Goal: Transaction & Acquisition: Book appointment/travel/reservation

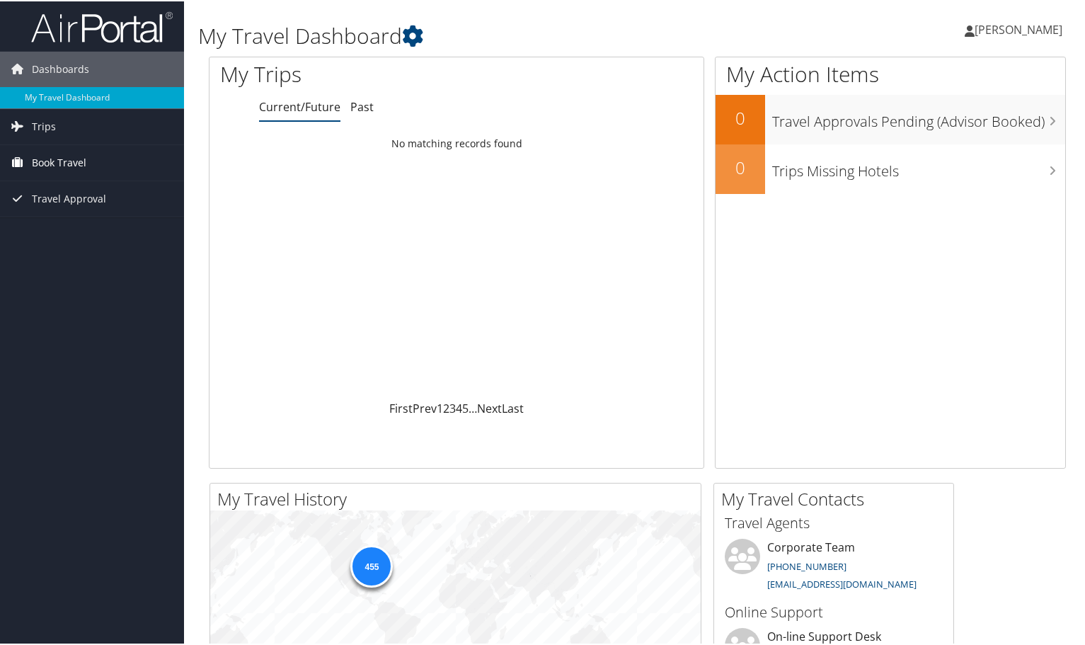
click at [74, 156] on span "Book Travel" at bounding box center [59, 161] width 54 height 35
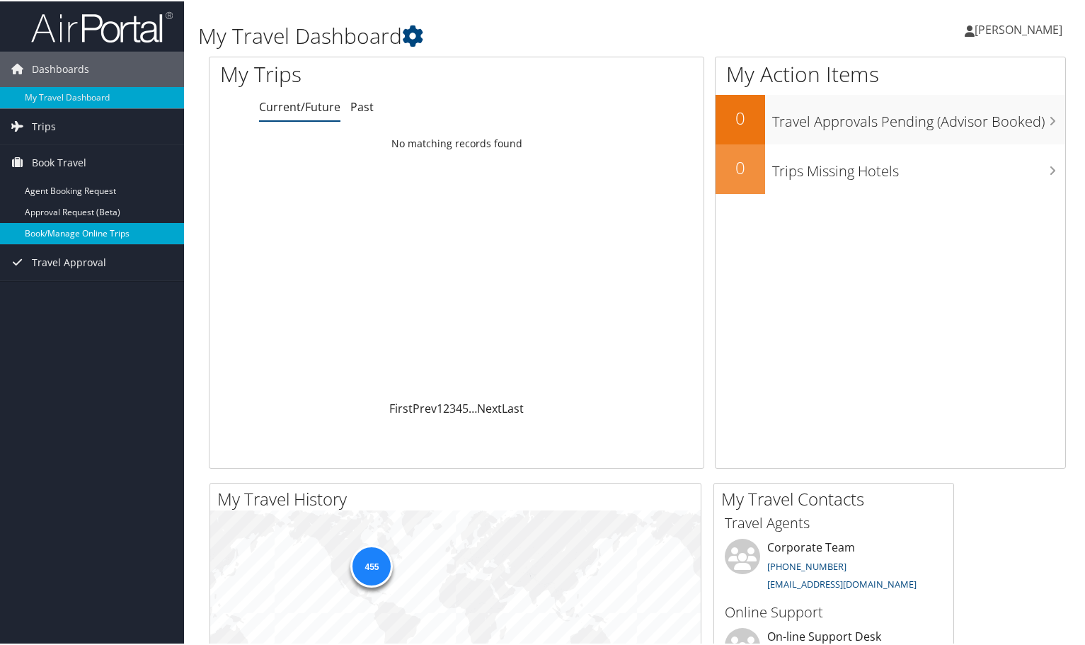
click at [108, 226] on link "Book/Manage Online Trips" at bounding box center [92, 232] width 184 height 21
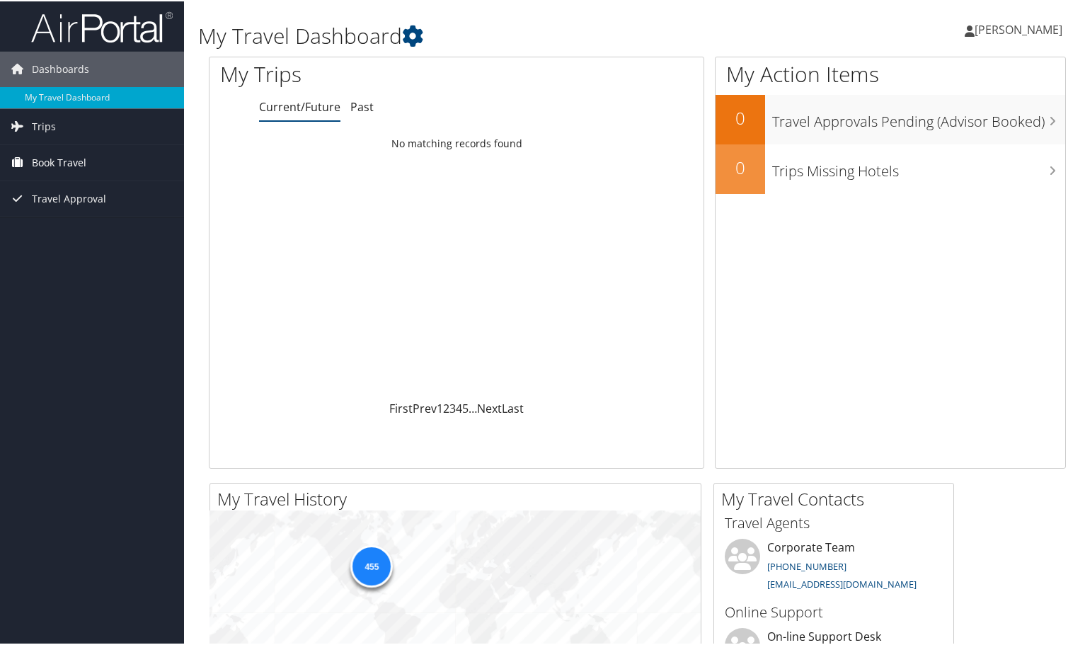
click at [57, 161] on span "Book Travel" at bounding box center [59, 161] width 54 height 35
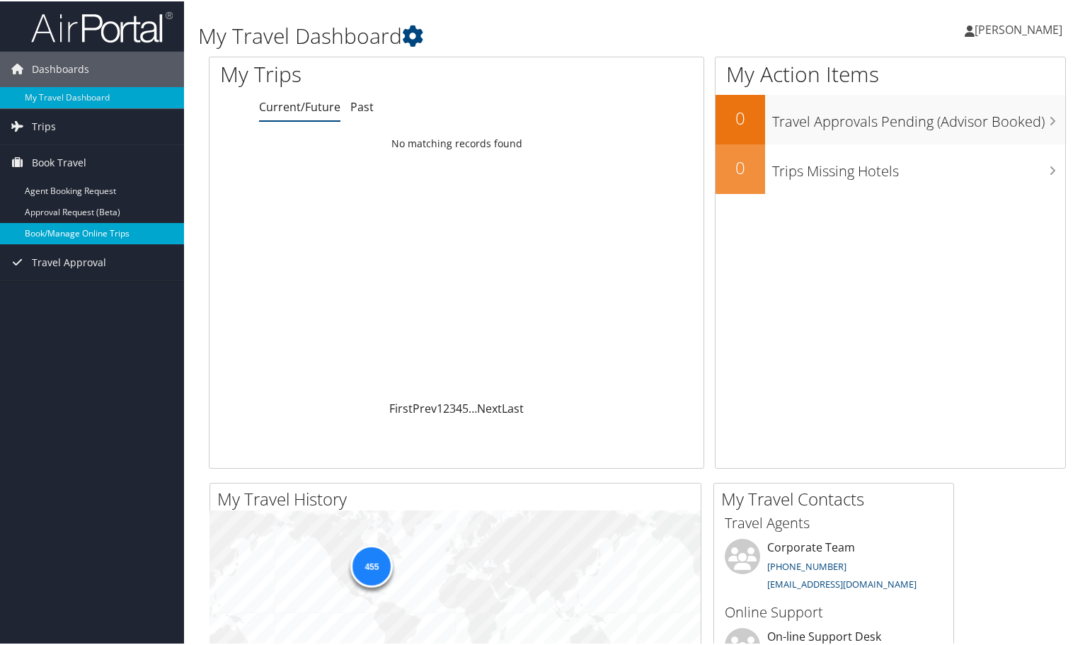
click at [84, 234] on link "Book/Manage Online Trips" at bounding box center [92, 232] width 184 height 21
